Goal: Task Accomplishment & Management: Manage account settings

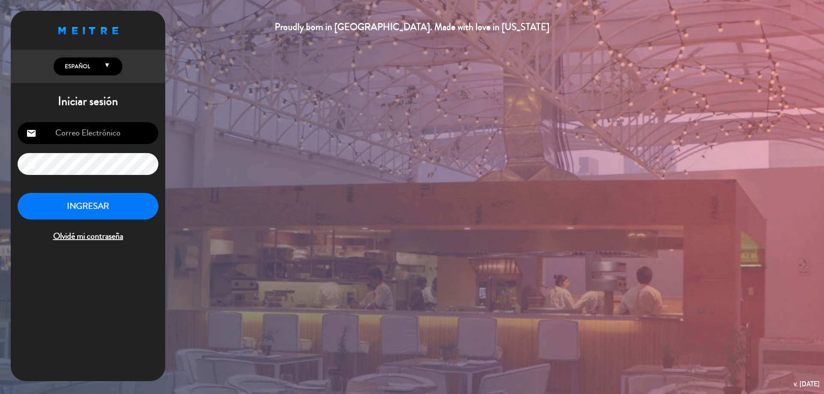
type input "[EMAIL_ADDRESS][DOMAIN_NAME]"
click at [116, 201] on button "INGRESAR" at bounding box center [88, 206] width 141 height 27
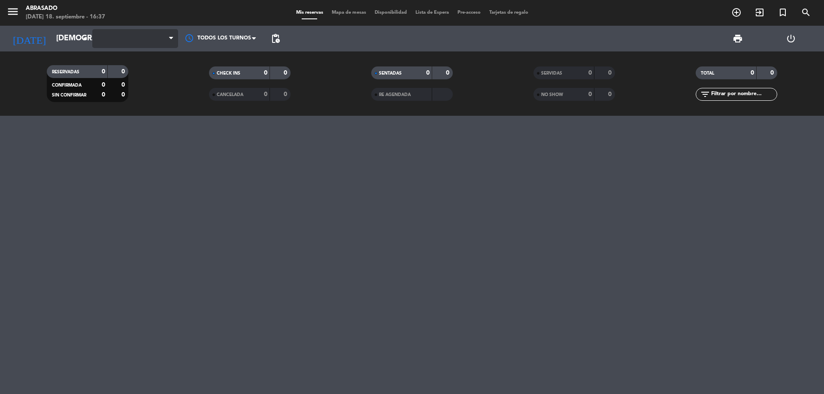
click at [148, 41] on span at bounding box center [135, 38] width 86 height 19
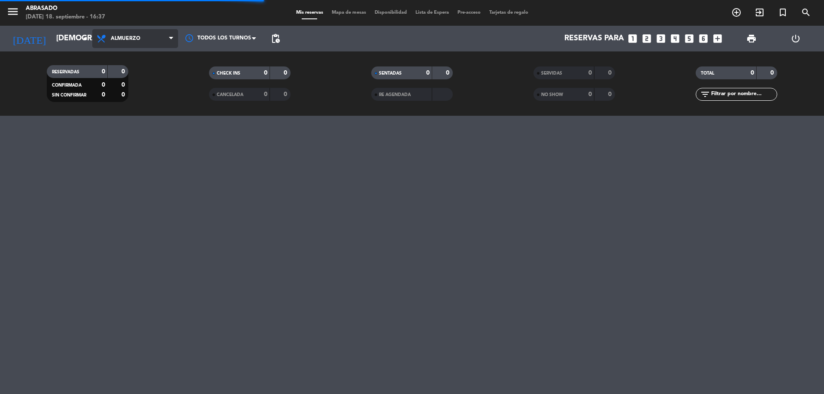
click at [129, 43] on span "Almuerzo" at bounding box center [135, 38] width 86 height 19
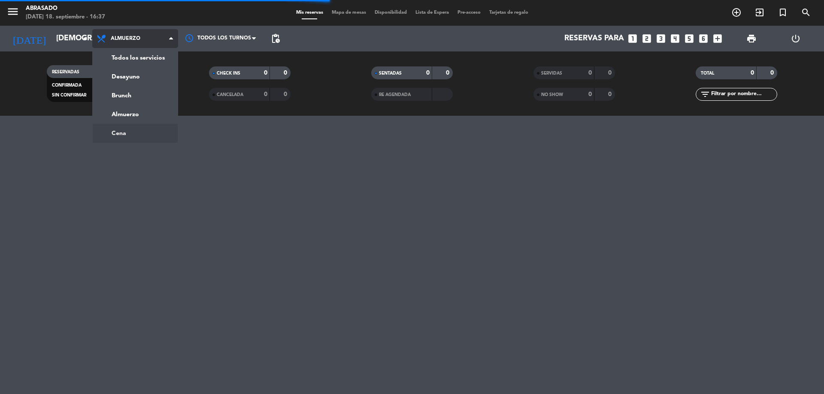
click at [128, 134] on div "menu Abrasado [DATE] 18. septiembre - 16:37 Mis reservas Mapa de mesas Disponib…" at bounding box center [412, 197] width 824 height 394
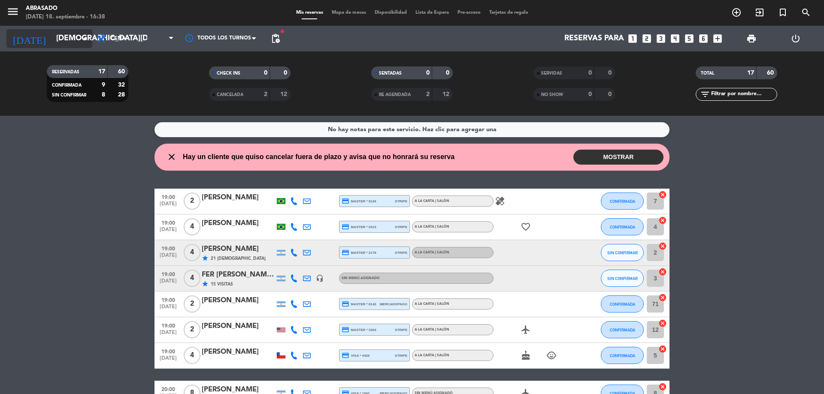
click at [76, 44] on input "[DEMOGRAPHIC_DATA][DATE]" at bounding box center [102, 38] width 100 height 17
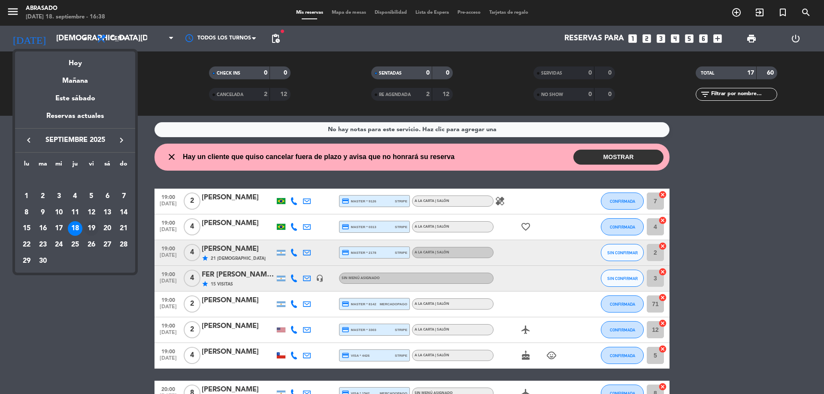
click at [89, 225] on div "19" at bounding box center [91, 228] width 15 height 15
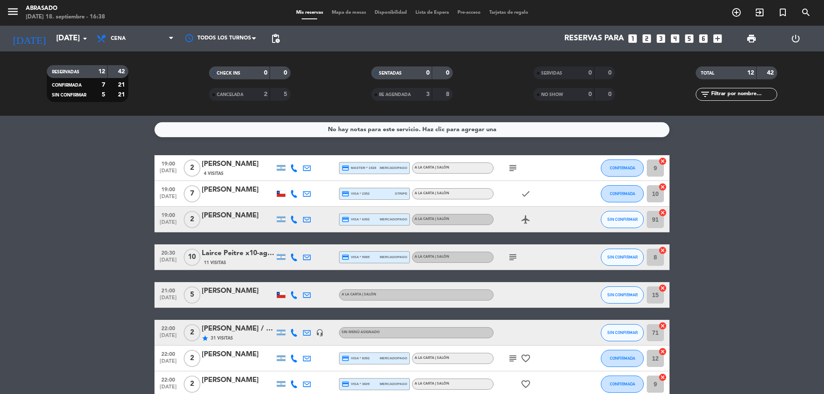
click at [89, 224] on bookings-row "19:00 [DATE] 2 [PERSON_NAME] 4 Visitas credit_card master * 1928 mercadopago A …" at bounding box center [412, 327] width 824 height 345
click at [148, 36] on span "Cena" at bounding box center [135, 38] width 86 height 19
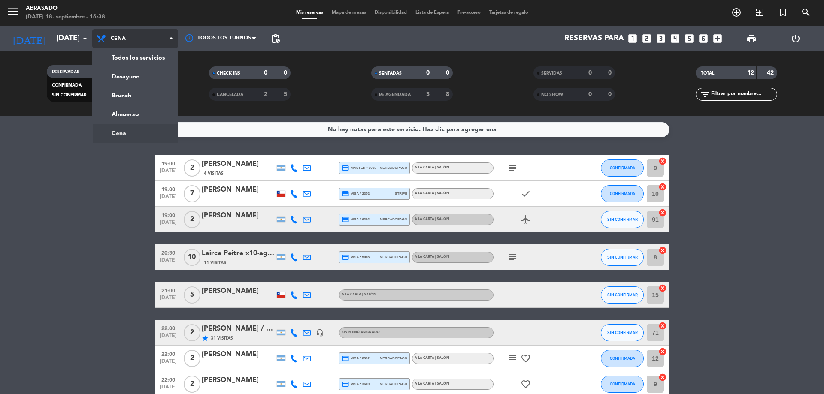
click at [148, 36] on span "Cena" at bounding box center [135, 38] width 86 height 19
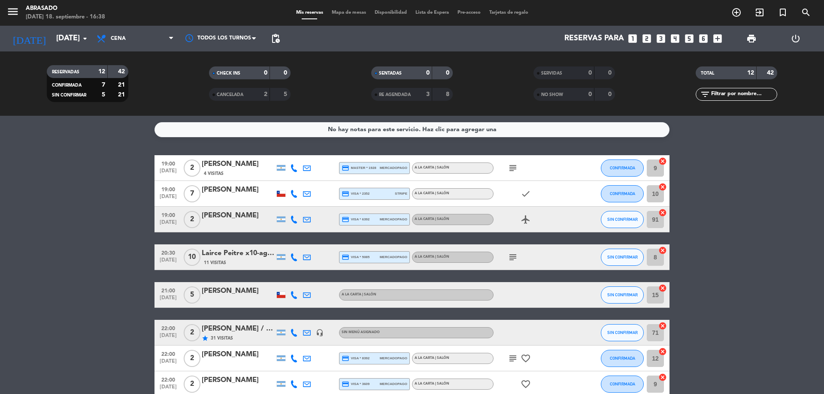
drag, startPoint x: 2, startPoint y: 320, endPoint x: 5, endPoint y: 317, distance: 4.9
click at [4, 318] on bookings-row "19:00 [DATE] 2 [PERSON_NAME] 4 Visitas credit_card master * 1928 mercadopago A …" at bounding box center [412, 327] width 824 height 345
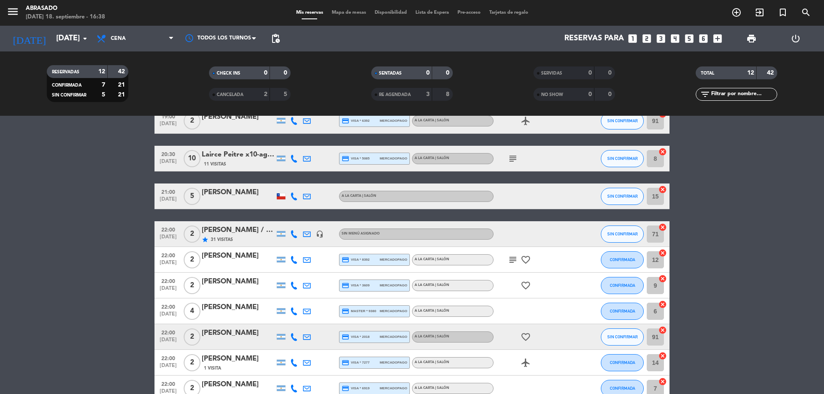
scroll to position [120, 0]
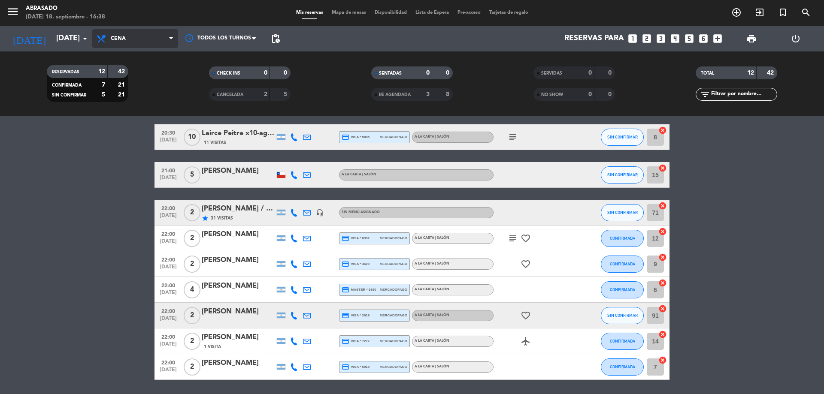
click at [146, 36] on span "Cena" at bounding box center [135, 38] width 86 height 19
click at [144, 99] on div "menu Abrasado [DATE] 18. septiembre - 16:38 Mis reservas Mapa de mesas Disponib…" at bounding box center [412, 58] width 824 height 116
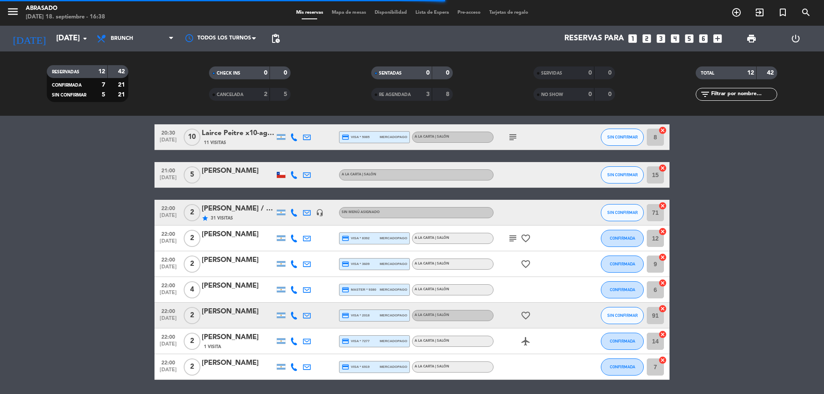
scroll to position [46, 0]
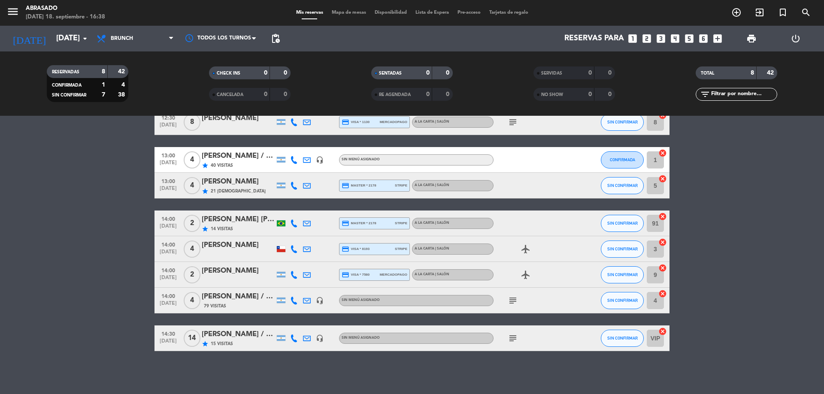
click at [114, 142] on bookings-row "12:30 [DATE] 8 [PERSON_NAME] credit_card visa * 1130 mercadopago A la carta | S…" at bounding box center [412, 230] width 824 height 242
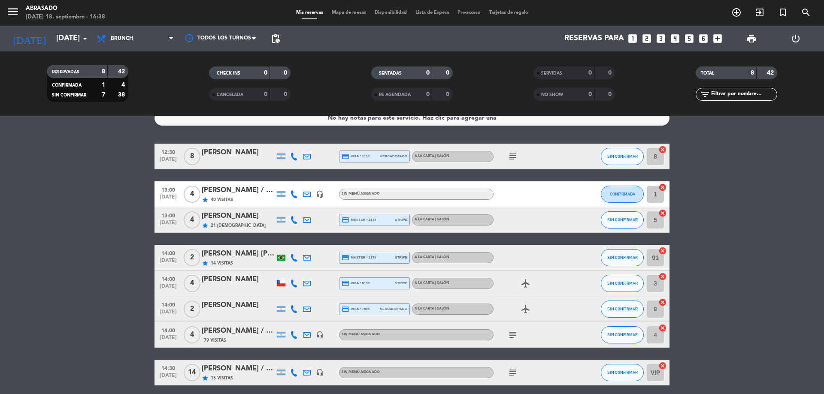
scroll to position [0, 0]
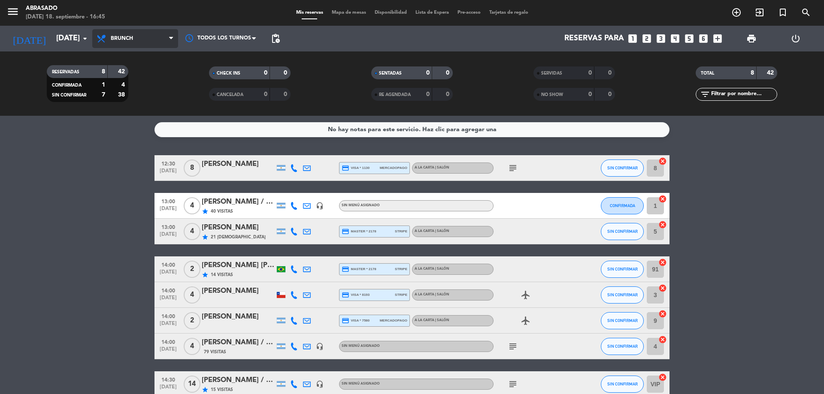
click at [118, 30] on span "Brunch" at bounding box center [135, 38] width 86 height 19
drag, startPoint x: 134, startPoint y: 139, endPoint x: 100, endPoint y: 46, distance: 99.6
click at [134, 134] on ng-component "menu Abrasado [DATE] 18. septiembre - 16:45 Mis reservas Mapa de mesas Disponib…" at bounding box center [412, 197] width 824 height 394
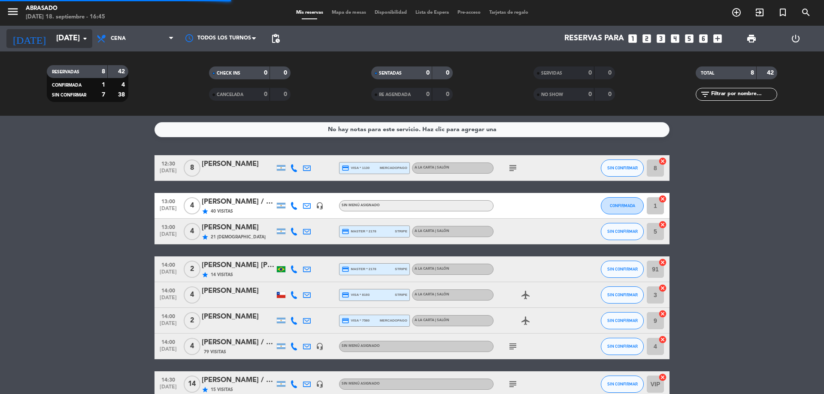
click at [81, 37] on icon "arrow_drop_down" at bounding box center [85, 38] width 10 height 10
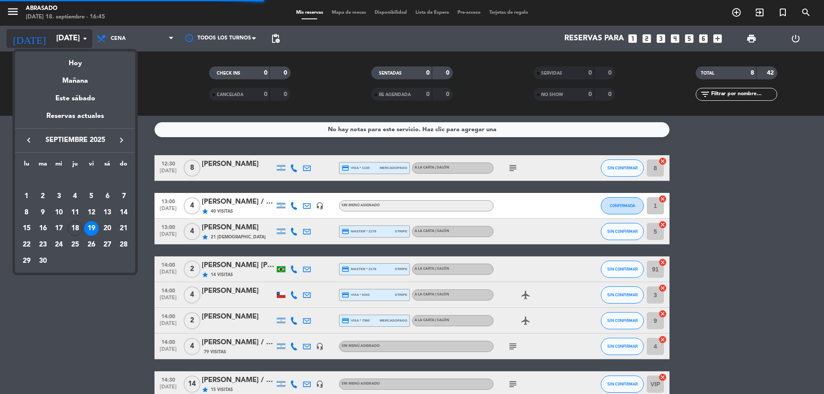
click at [81, 54] on div "Hoy" at bounding box center [75, 60] width 120 height 18
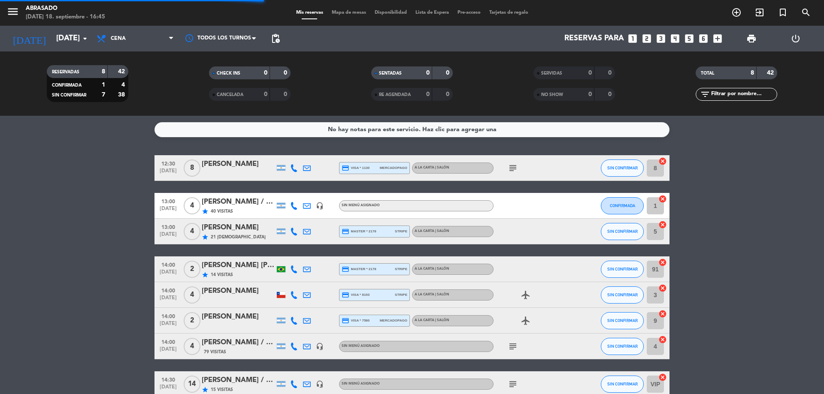
type input "[DEMOGRAPHIC_DATA][DATE]"
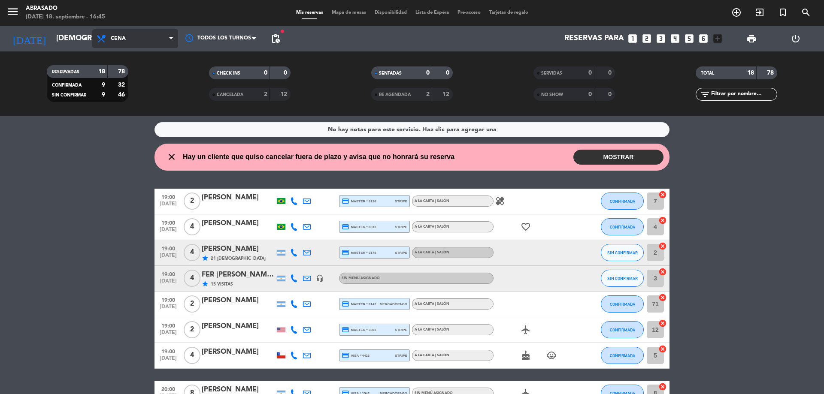
click at [141, 41] on span "Cena" at bounding box center [135, 38] width 86 height 19
click at [141, 94] on div "menu Abrasado [DATE] 18. septiembre - 16:45 Mis reservas Mapa de mesas Disponib…" at bounding box center [412, 58] width 824 height 116
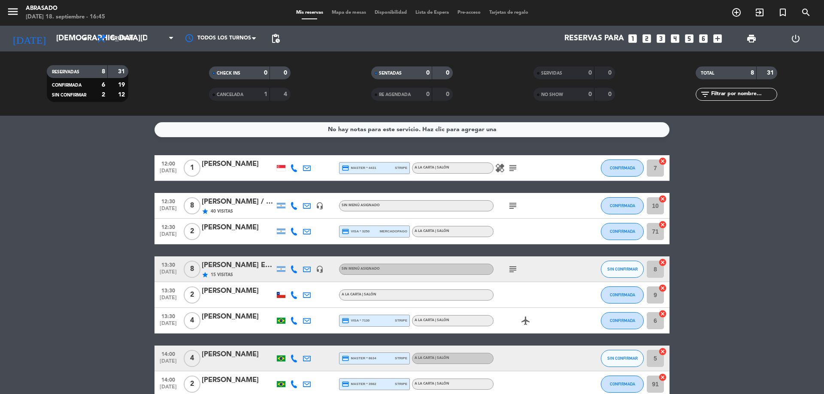
click at [240, 266] on div "[PERSON_NAME] Encomendero / Mi Viaje [PERSON_NAME][GEOGRAPHIC_DATA]" at bounding box center [238, 265] width 73 height 11
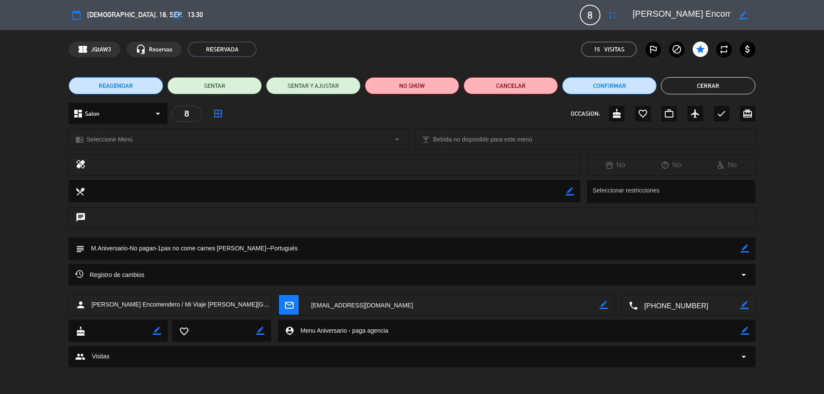
click at [182, 250] on textarea at bounding box center [413, 249] width 656 height 22
click at [182, 249] on textarea at bounding box center [413, 249] width 656 height 22
click at [707, 82] on button "Cerrar" at bounding box center [708, 85] width 94 height 17
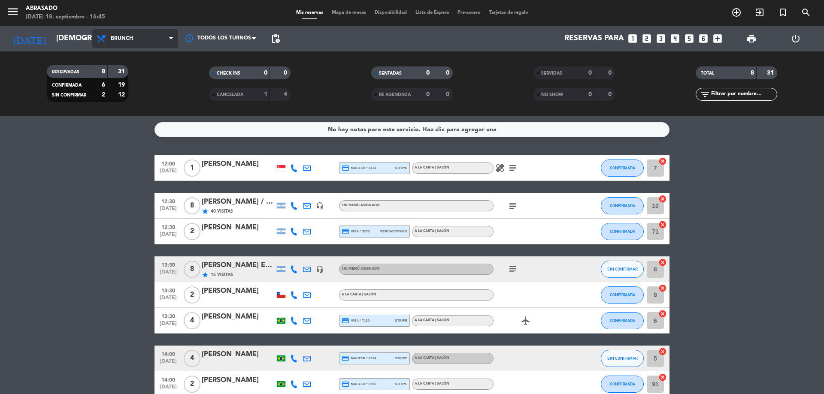
click at [137, 45] on span "Brunch" at bounding box center [135, 38] width 86 height 19
click at [109, 130] on ng-component "menu Abrasado [DATE] 18. septiembre - 16:45 Mis reservas Mapa de mesas Disponib…" at bounding box center [412, 197] width 824 height 394
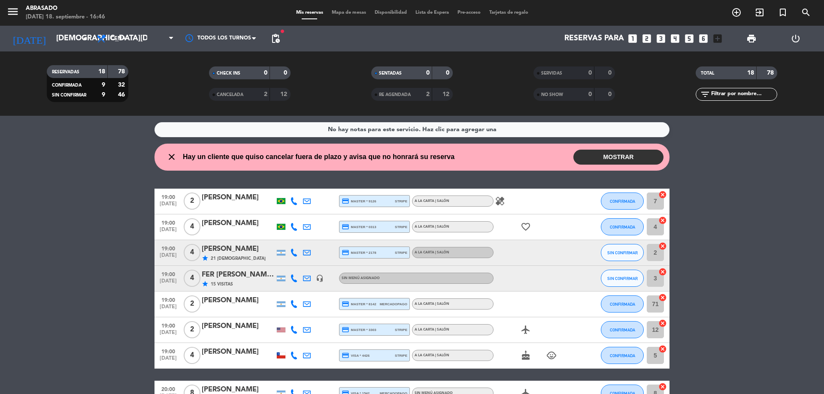
click at [254, 252] on div "[PERSON_NAME]" at bounding box center [238, 249] width 73 height 11
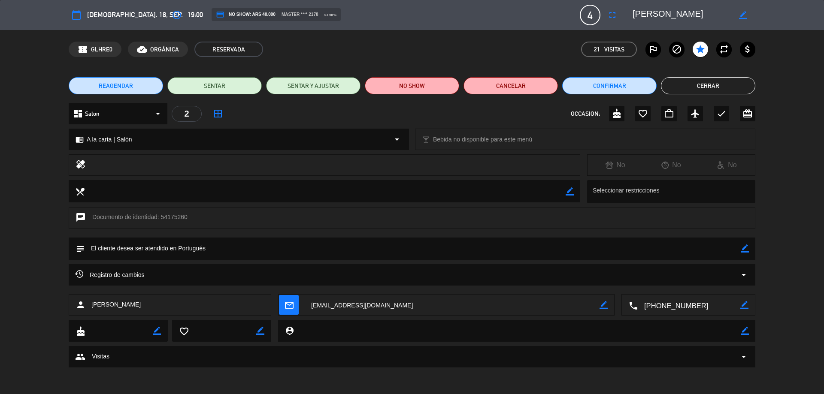
click at [743, 248] on icon "border_color" at bounding box center [745, 249] width 8 height 8
click at [292, 242] on textarea at bounding box center [413, 249] width 656 height 22
paste textarea "M.Aniversario-No pagan-1pax no come carnes [PERSON_NAME]--Portugués"
click at [231, 246] on textarea at bounding box center [413, 249] width 656 height 22
type textarea "M.Aniversario-No pagan-Sin restricciones informadas-Portugués"
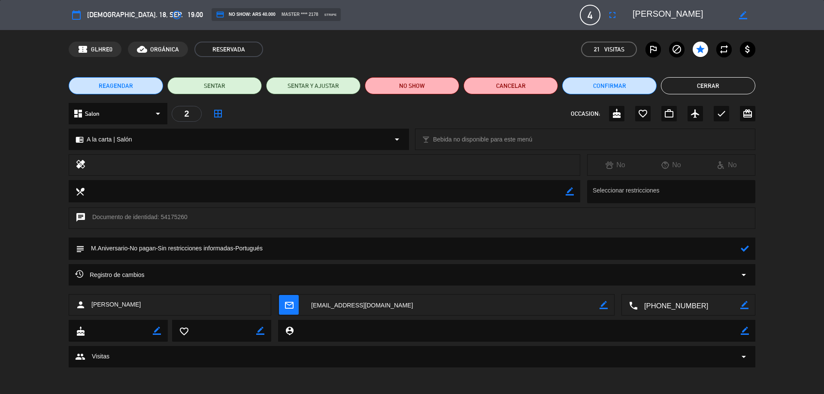
click at [747, 247] on icon at bounding box center [745, 249] width 8 height 8
click at [122, 245] on textarea at bounding box center [413, 249] width 656 height 22
drag, startPoint x: 735, startPoint y: 85, endPoint x: 323, endPoint y: 192, distance: 424.6
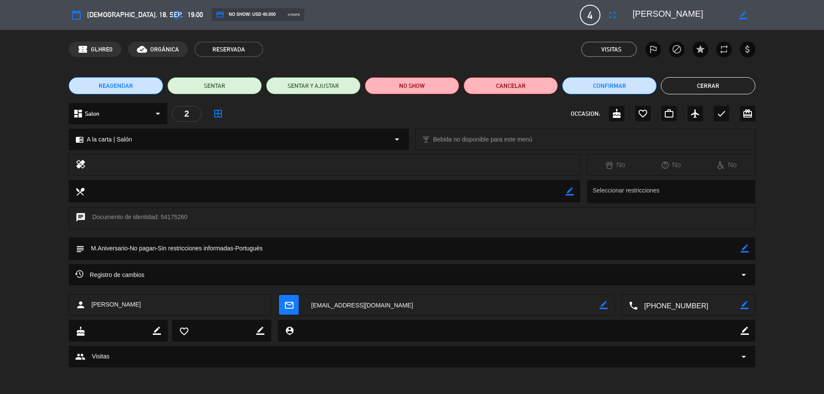
click at [732, 87] on button "Cerrar" at bounding box center [708, 85] width 94 height 17
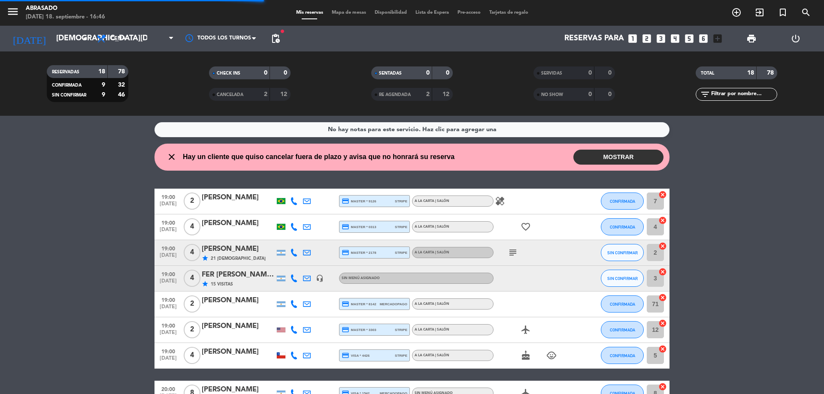
click at [248, 272] on div "FER [PERSON_NAME] / Melhor Mza" at bounding box center [238, 274] width 73 height 11
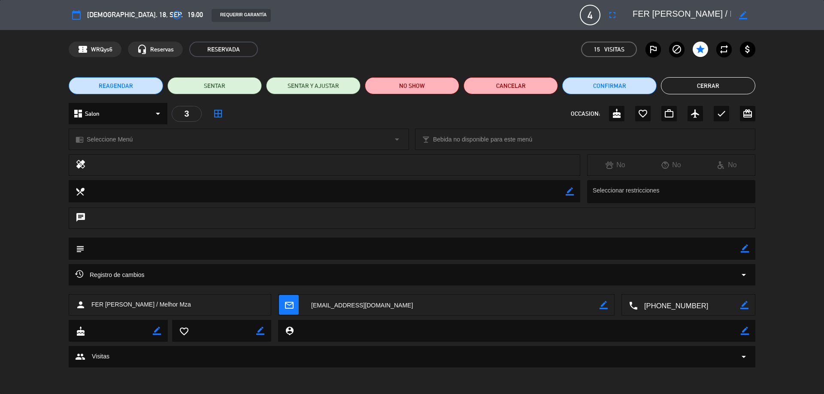
drag, startPoint x: 747, startPoint y: 246, endPoint x: 717, endPoint y: 248, distance: 29.7
click at [745, 246] on icon "border_color" at bounding box center [745, 249] width 8 height 8
paste textarea "M.Aniversario-No pagan-Sin restricciones informadas-Portugués"
type textarea "M.Aniversario-No pagan-Sin restricciones informadas-Portugués"
click at [743, 247] on icon at bounding box center [745, 249] width 8 height 8
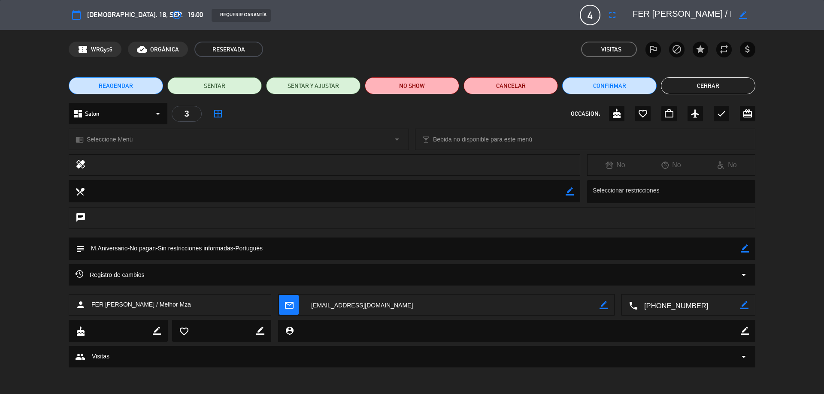
click at [693, 86] on button "Cerrar" at bounding box center [708, 85] width 94 height 17
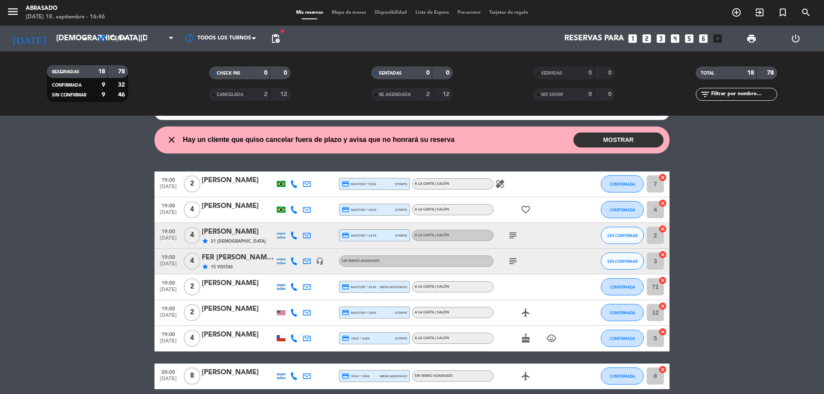
scroll to position [34, 0]
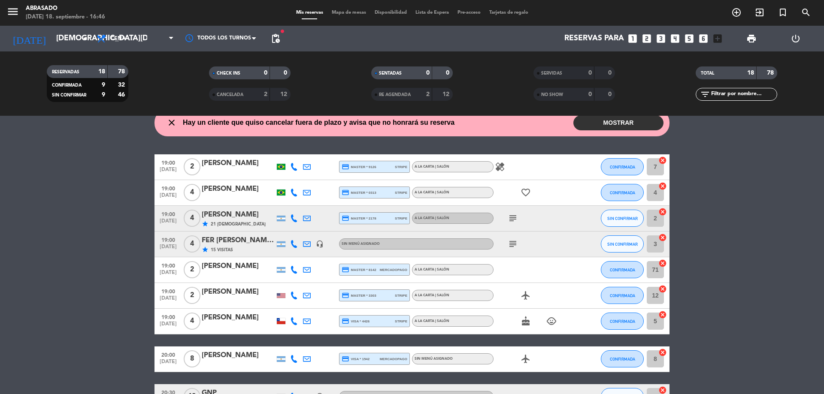
click at [230, 293] on div "[PERSON_NAME]" at bounding box center [238, 292] width 73 height 11
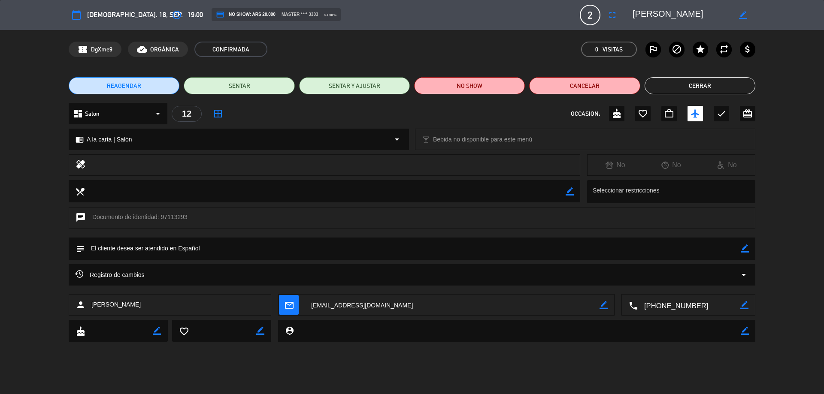
click at [744, 245] on icon "border_color" at bounding box center [745, 249] width 8 height 8
click at [718, 250] on textarea at bounding box center [413, 249] width 656 height 22
type textarea "inglés"
click at [745, 250] on icon at bounding box center [745, 249] width 8 height 8
click at [717, 82] on button "Cerrar" at bounding box center [699, 85] width 111 height 17
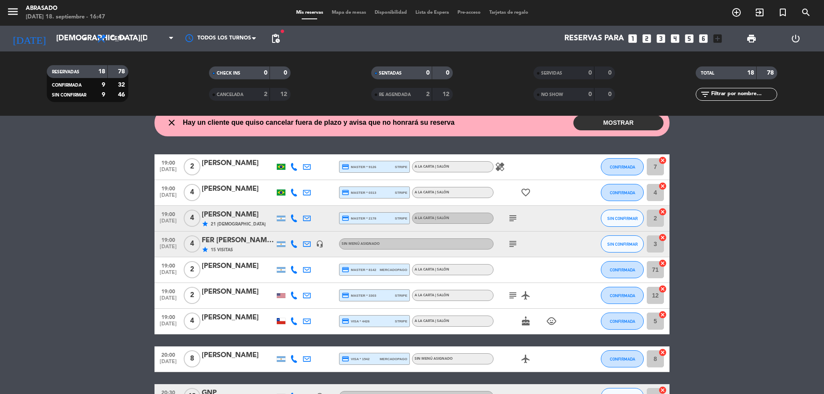
click at [551, 318] on icon "child_care" at bounding box center [551, 321] width 10 height 10
click at [212, 316] on div "[PERSON_NAME]" at bounding box center [238, 317] width 73 height 11
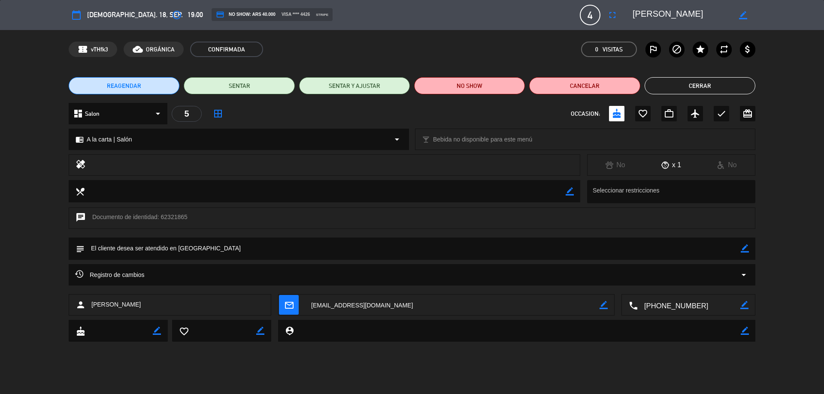
click at [743, 248] on icon "border_color" at bounding box center [745, 249] width 8 height 8
drag, startPoint x: 741, startPoint y: 248, endPoint x: 719, endPoint y: 252, distance: 22.3
click at [719, 253] on textarea at bounding box center [413, 249] width 656 height 22
type textarea "inglés-indican un menor"
click at [745, 246] on icon at bounding box center [745, 249] width 8 height 8
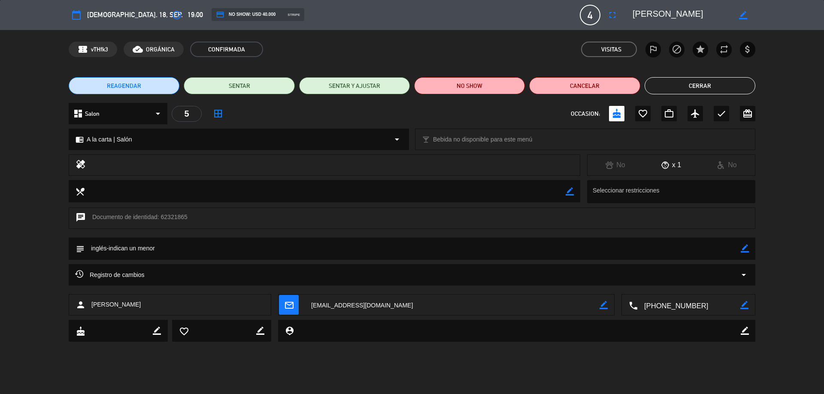
click at [713, 84] on button "Cerrar" at bounding box center [699, 85] width 111 height 17
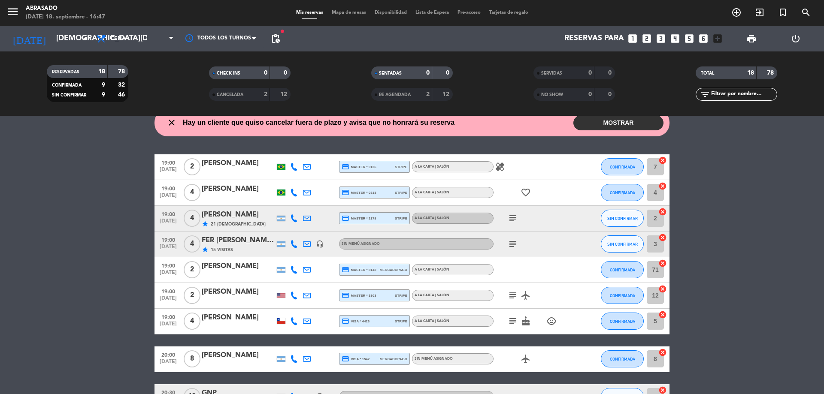
click at [228, 168] on div "[PERSON_NAME]" at bounding box center [238, 163] width 73 height 11
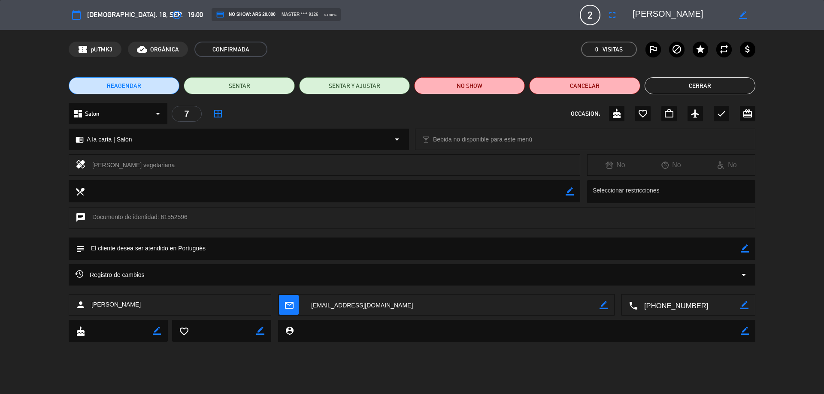
click at [746, 248] on icon "border_color" at bounding box center [745, 249] width 8 height 8
click at [724, 251] on textarea at bounding box center [413, 249] width 656 height 22
type textarea "R.A: 1pax vegetariano"
click at [743, 250] on icon at bounding box center [745, 249] width 8 height 8
drag, startPoint x: 703, startPoint y: 87, endPoint x: 700, endPoint y: 94, distance: 8.1
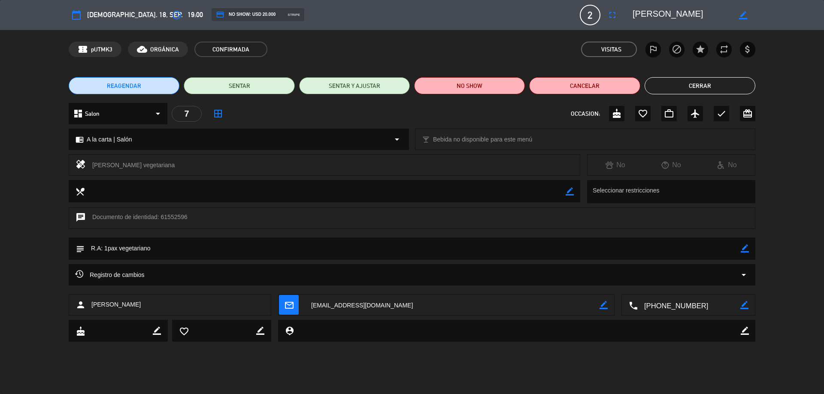
click at [703, 86] on button "Cerrar" at bounding box center [699, 85] width 111 height 17
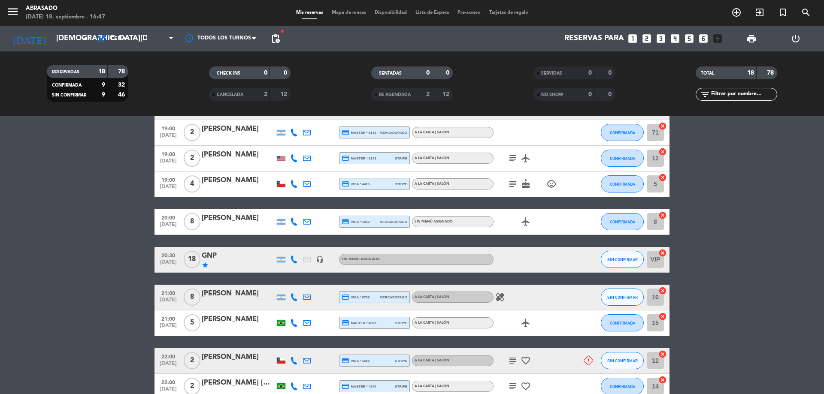
scroll to position [189, 0]
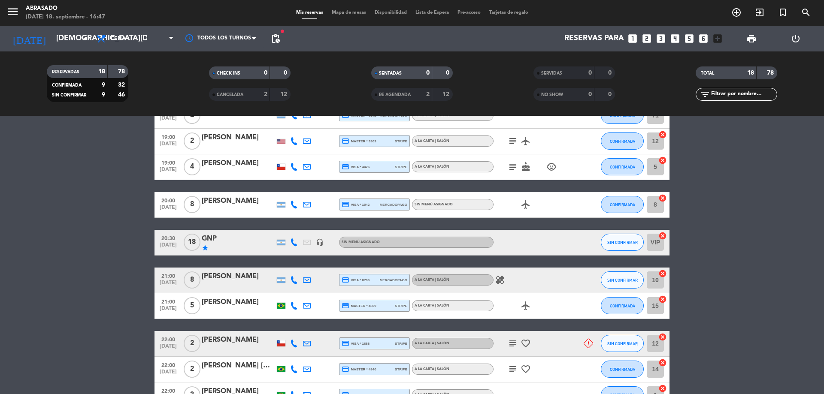
click at [253, 240] on div "GNP" at bounding box center [238, 238] width 73 height 11
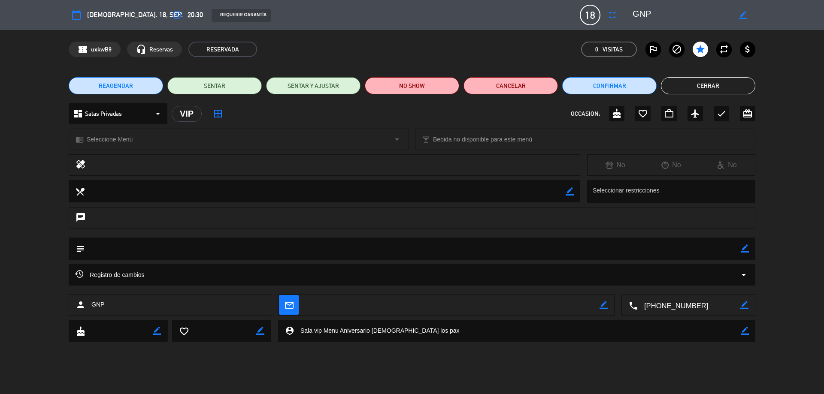
drag, startPoint x: 744, startPoint y: 250, endPoint x: 696, endPoint y: 242, distance: 48.8
click at [734, 249] on div "subject border_color" at bounding box center [412, 249] width 686 height 22
drag, startPoint x: 746, startPoint y: 248, endPoint x: 741, endPoint y: 248, distance: 4.8
click at [745, 248] on icon "border_color" at bounding box center [745, 249] width 8 height 8
click at [728, 248] on textarea at bounding box center [413, 249] width 656 height 22
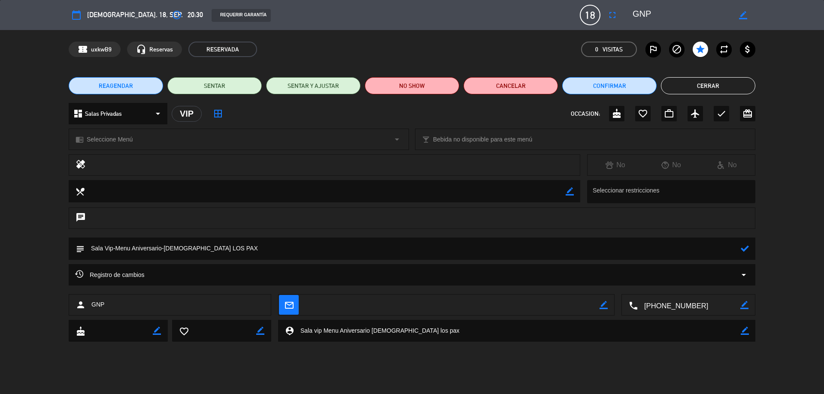
type textarea "Sala Vip-Menu Aniversario-[DEMOGRAPHIC_DATA] LOS PAX"
click at [745, 248] on icon at bounding box center [745, 249] width 8 height 8
click at [717, 84] on button "Cerrar" at bounding box center [708, 85] width 94 height 17
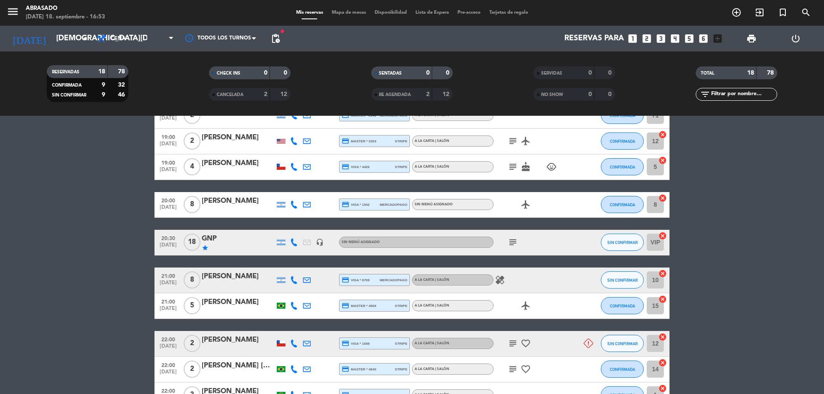
click at [515, 241] on icon "subject" at bounding box center [513, 242] width 10 height 10
click at [236, 271] on div "21:00 [DATE] 8 [PERSON_NAME] credit_card visa * 8709 mercadopago A la carta | S…" at bounding box center [411, 281] width 515 height 26
click at [239, 278] on div "[PERSON_NAME]" at bounding box center [238, 276] width 73 height 11
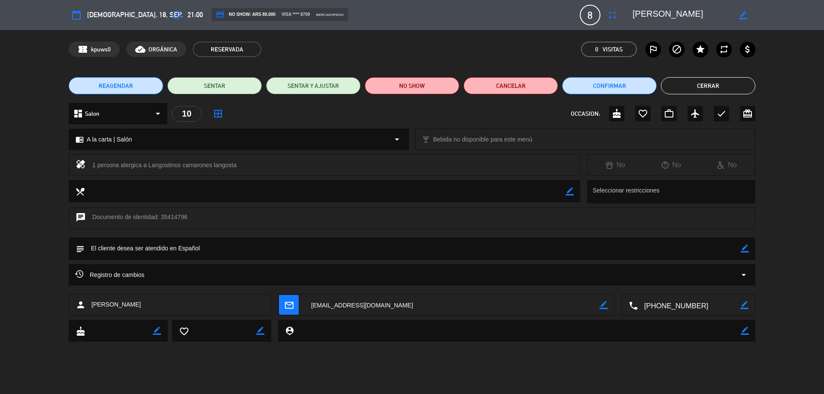
click at [744, 248] on icon "border_color" at bounding box center [745, 249] width 8 height 8
click at [581, 252] on textarea at bounding box center [413, 249] width 656 height 22
click at [271, 243] on textarea at bounding box center [413, 249] width 656 height 22
type textarea "r"
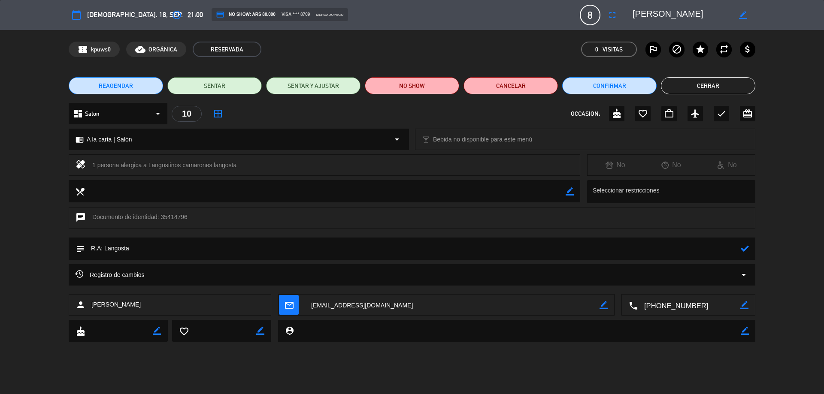
type textarea "R.A: Langosta"
click at [743, 250] on icon at bounding box center [745, 249] width 8 height 8
click at [682, 84] on button "Cerrar" at bounding box center [708, 85] width 94 height 17
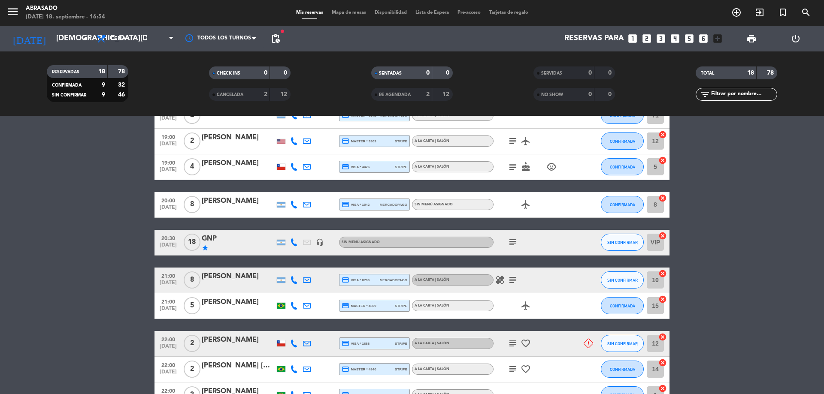
click at [759, 297] on bookings-row "19:00 [DATE] 2 [PERSON_NAME] credit_card master * 9126 stripe A la carta | Saló…" at bounding box center [412, 255] width 824 height 511
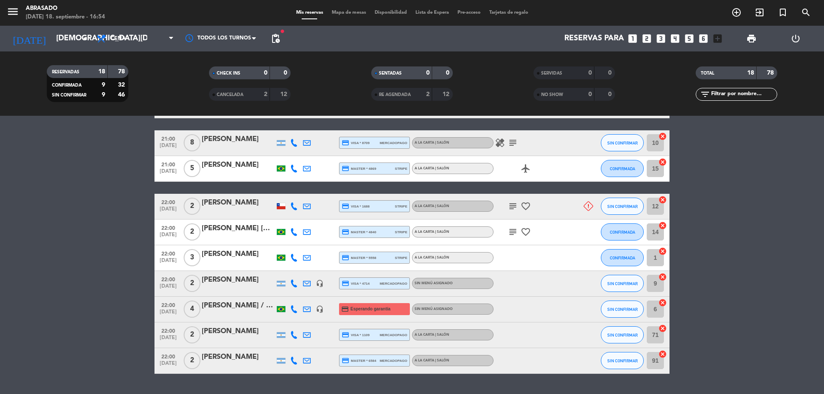
scroll to position [343, 0]
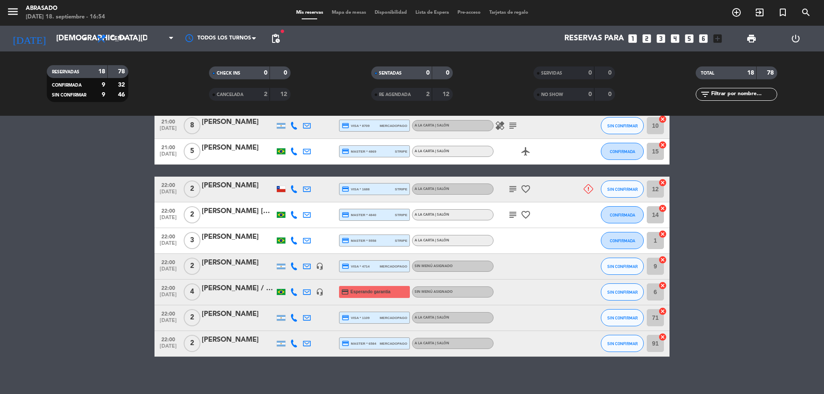
click at [823, 225] on bookings-row "19:00 [DATE] 2 [PERSON_NAME] credit_card master * 9126 stripe A la carta | Saló…" at bounding box center [412, 101] width 824 height 511
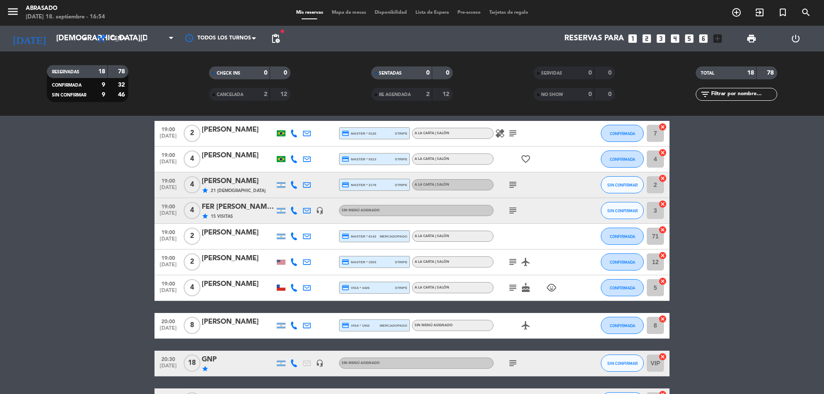
scroll to position [0, 0]
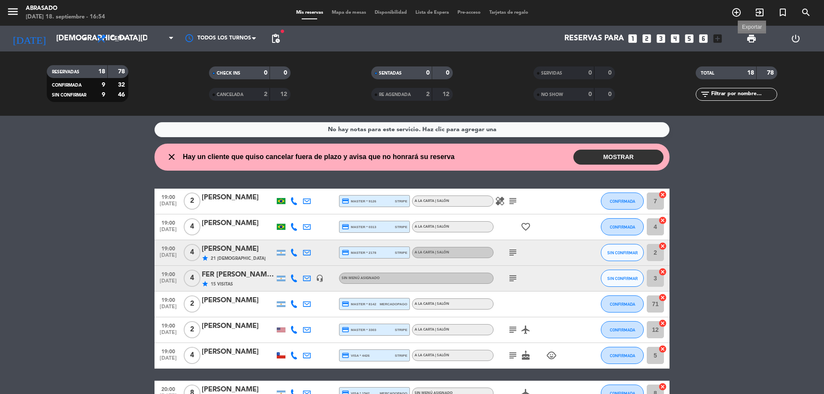
click at [752, 40] on span "print" at bounding box center [751, 38] width 10 height 10
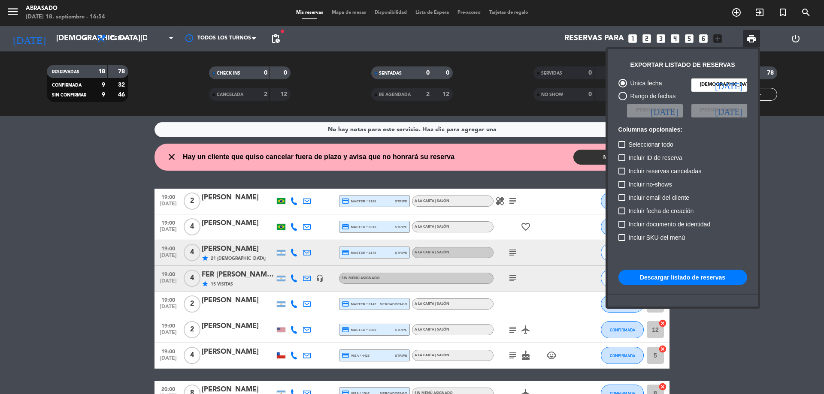
click at [696, 275] on button "Descargar listado de reservas" at bounding box center [682, 277] width 129 height 15
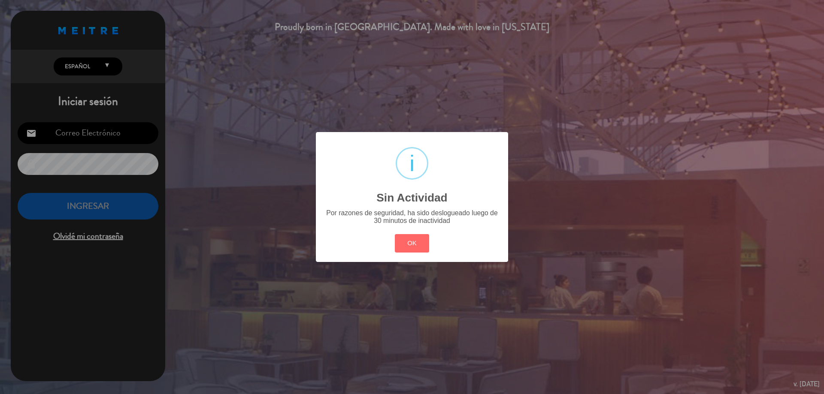
type input "[EMAIL_ADDRESS][DOMAIN_NAME]"
